Goal: Task Accomplishment & Management: Complete application form

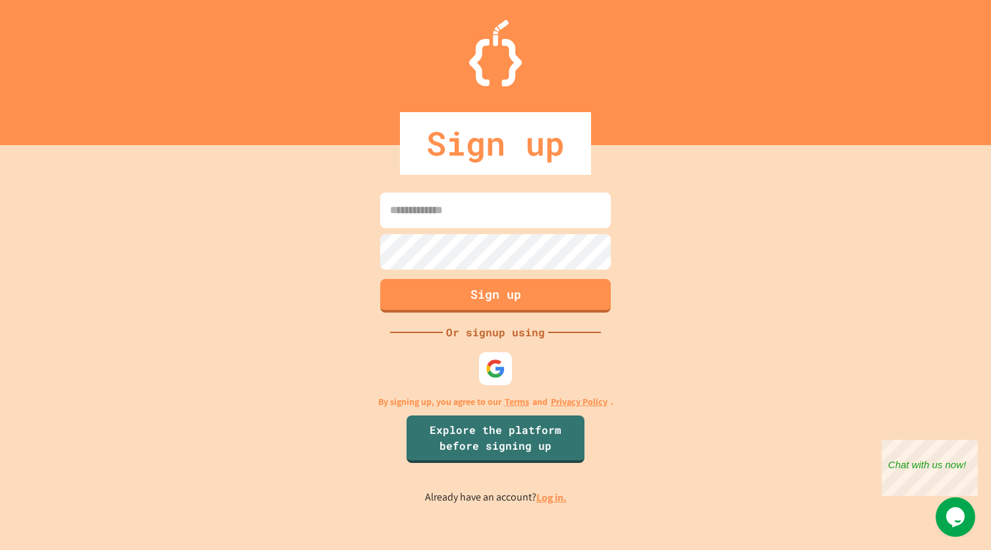
click at [555, 220] on input at bounding box center [495, 210] width 231 height 36
click at [422, 208] on input at bounding box center [495, 210] width 231 height 36
click at [414, 208] on input at bounding box center [495, 210] width 231 height 36
click at [429, 220] on input at bounding box center [495, 210] width 231 height 36
click at [438, 210] on input at bounding box center [495, 210] width 231 height 36
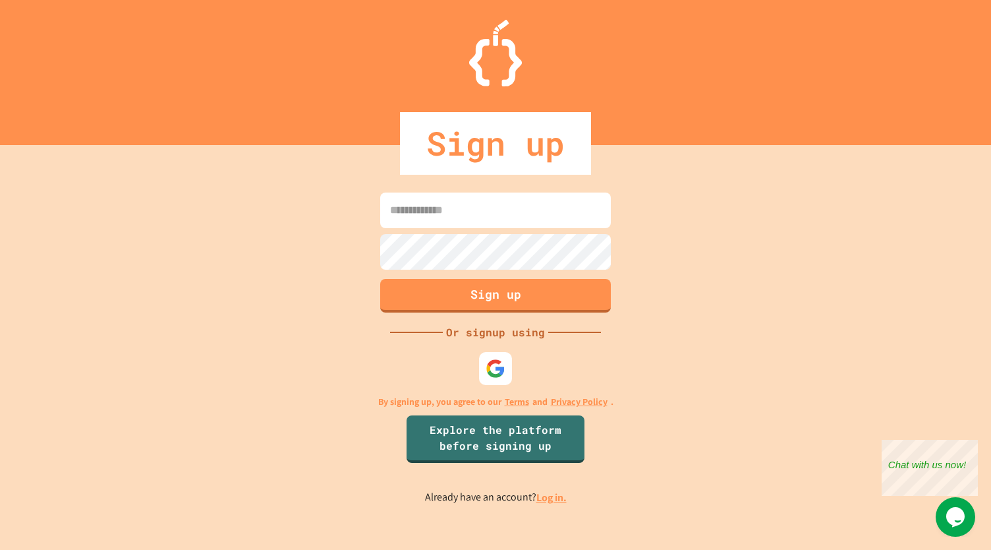
click at [444, 217] on input at bounding box center [495, 210] width 231 height 36
click at [451, 223] on input at bounding box center [495, 210] width 231 height 36
drag, startPoint x: 166, startPoint y: 409, endPoint x: 195, endPoint y: 353, distance: 63.1
click at [166, 409] on div "Sign up Or signup using By signing up, you agree to our Terms and Privacy Polic…" at bounding box center [495, 347] width 991 height 405
